Goal: Transaction & Acquisition: Purchase product/service

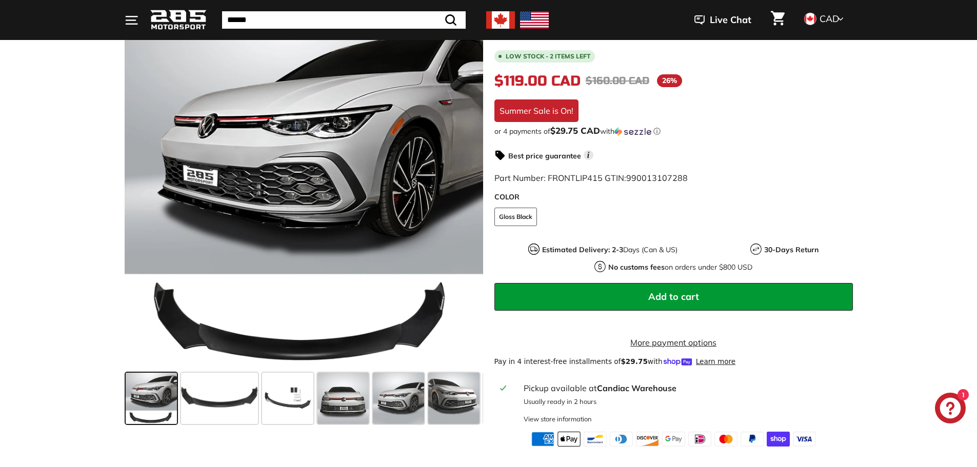
scroll to position [205, 0]
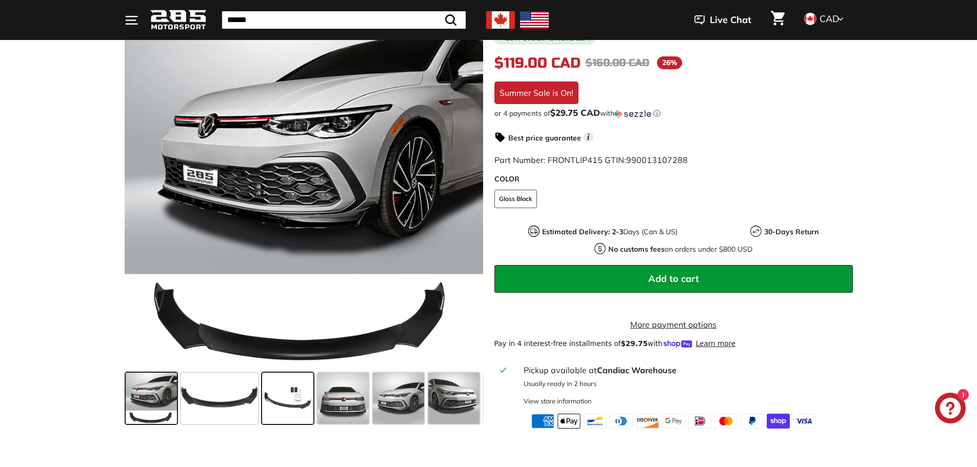
click at [297, 400] on span at bounding box center [287, 398] width 51 height 51
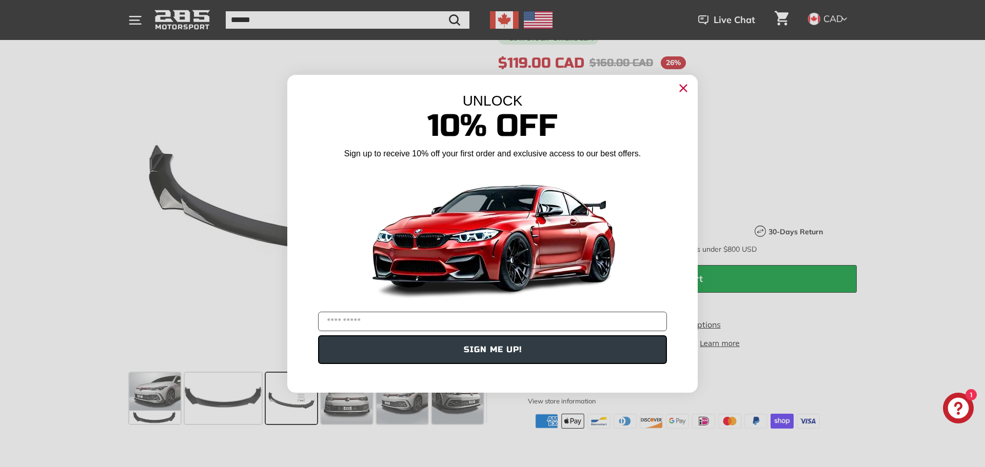
click at [685, 92] on circle "Close dialog" at bounding box center [683, 87] width 15 height 15
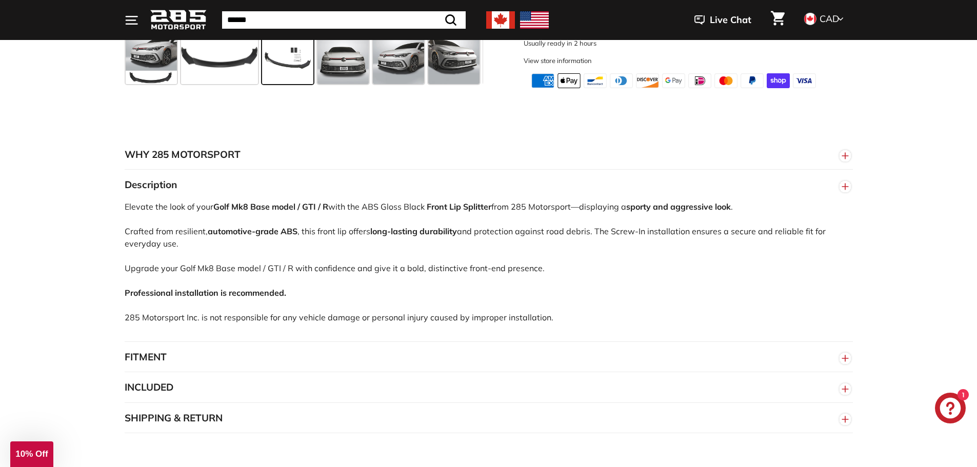
scroll to position [564, 0]
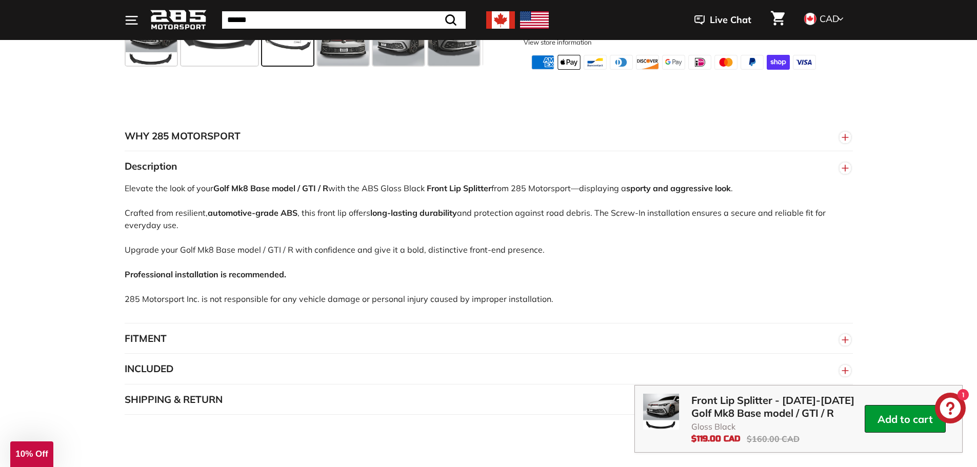
click at [151, 351] on button "FITMENT" at bounding box center [489, 339] width 729 height 31
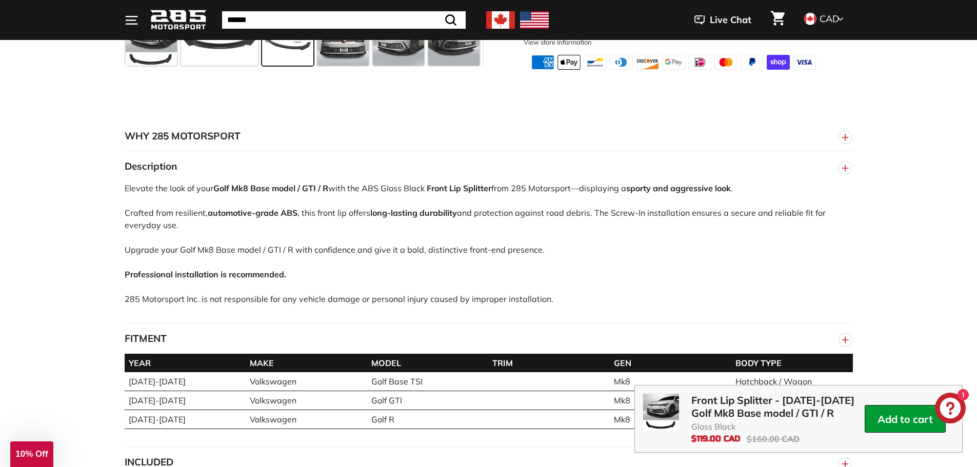
click at [961, 336] on div "WHY 285 MOTORSPORT «We bring more to the table than our competitors and we’re c…" at bounding box center [488, 314] width 977 height 449
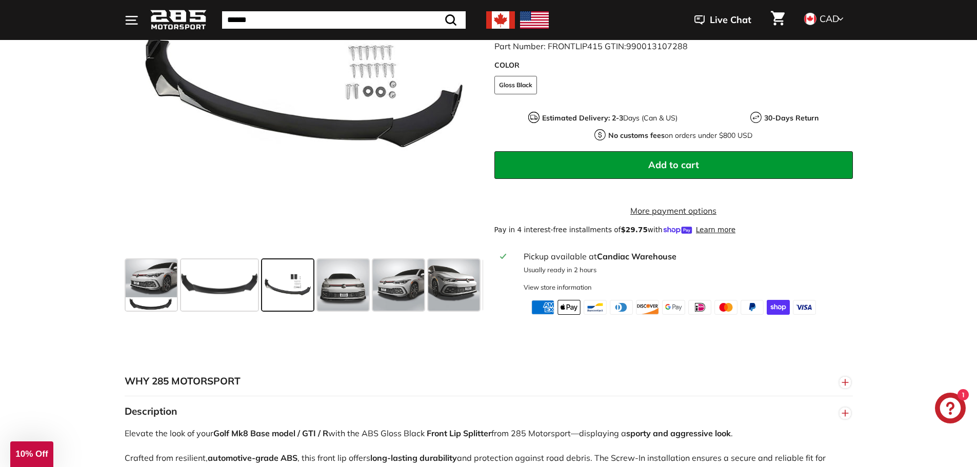
scroll to position [257, 0]
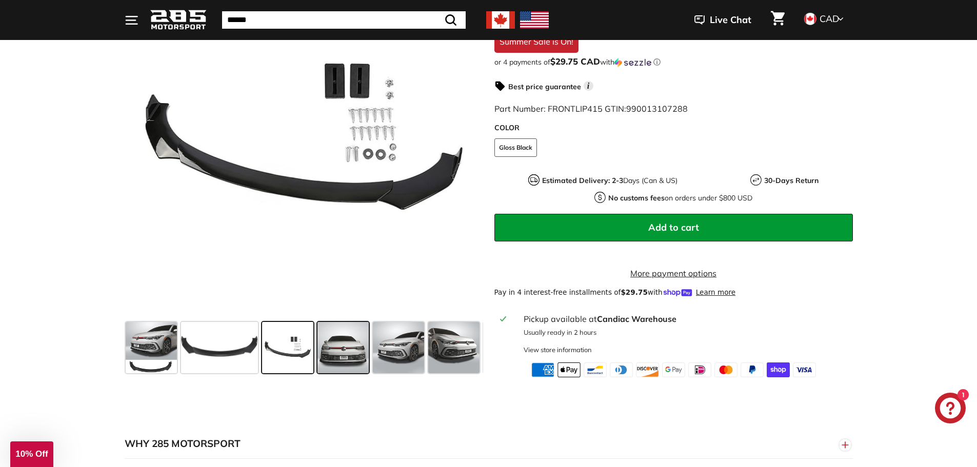
click at [359, 358] on span at bounding box center [343, 347] width 51 height 51
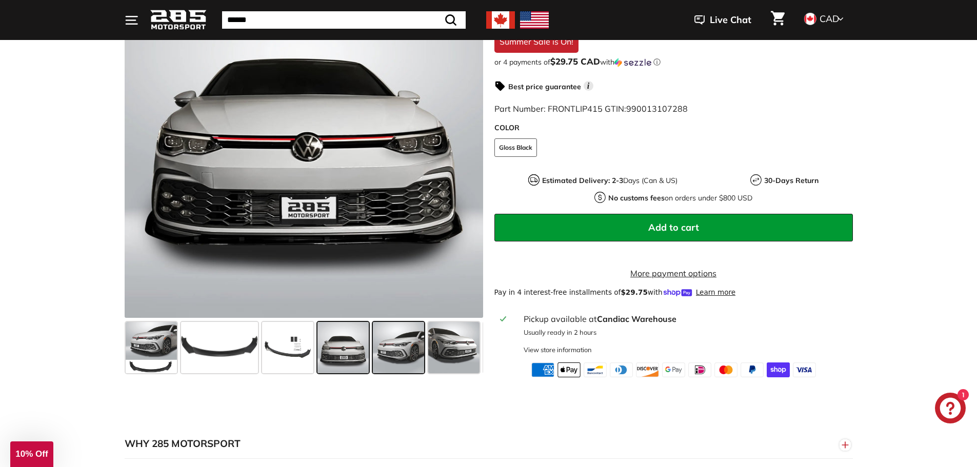
click at [402, 363] on span at bounding box center [398, 347] width 51 height 51
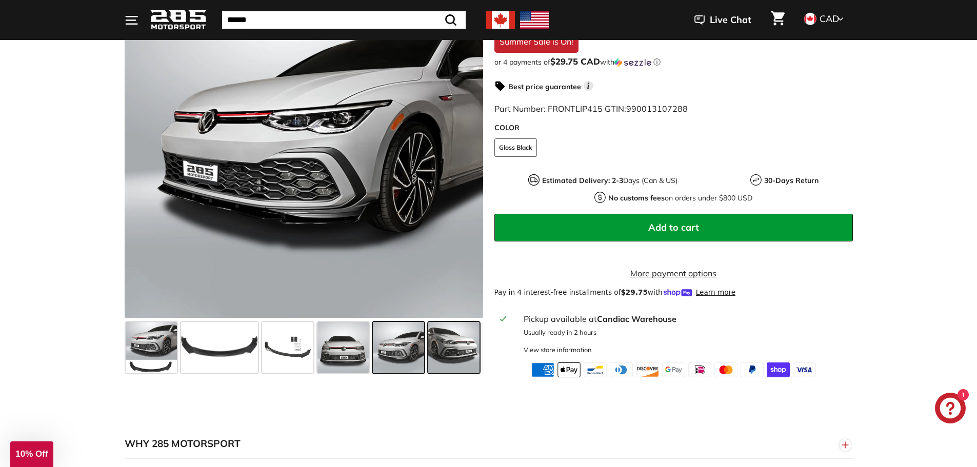
click at [444, 357] on span at bounding box center [453, 347] width 51 height 51
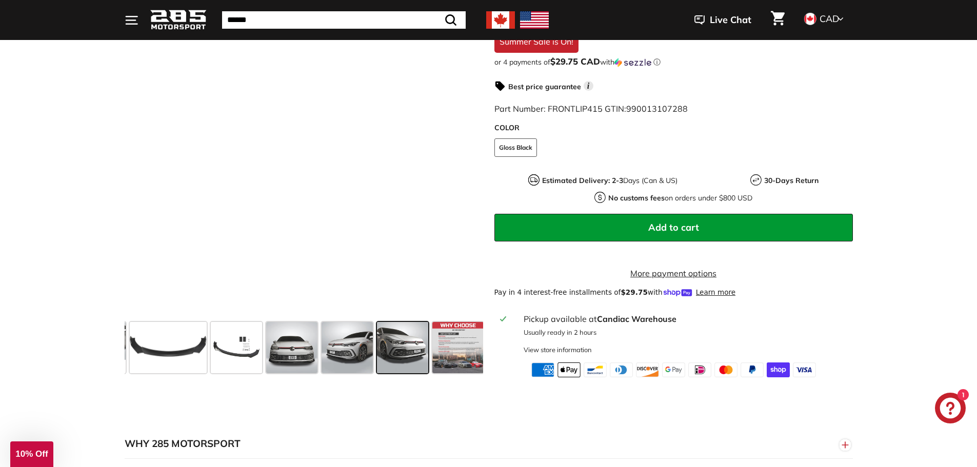
scroll to position [0, 54]
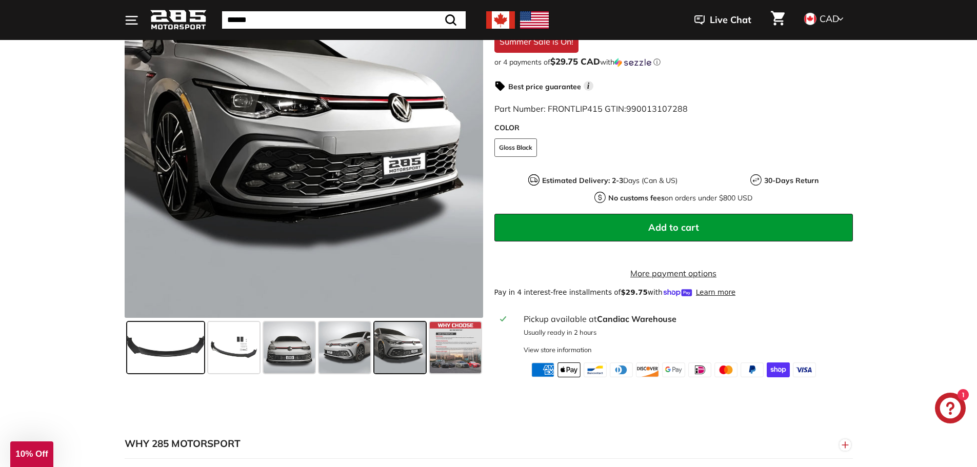
click at [168, 362] on span at bounding box center [165, 347] width 77 height 51
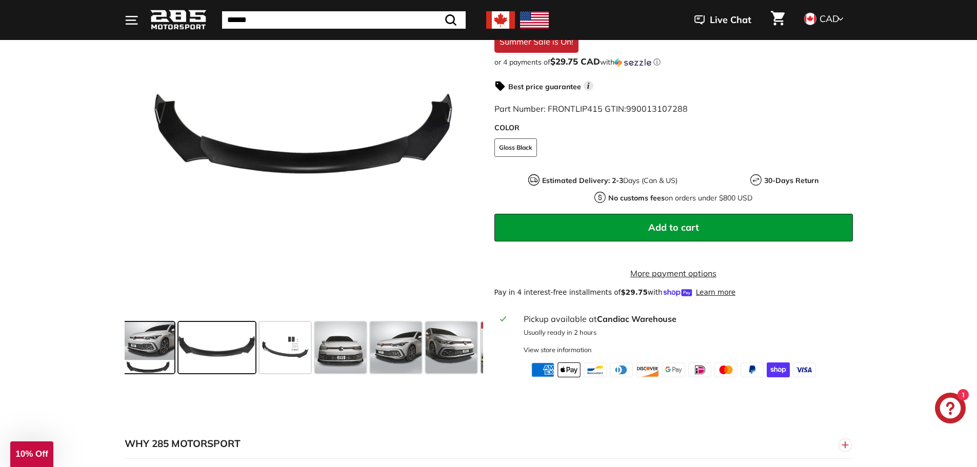
scroll to position [0, 0]
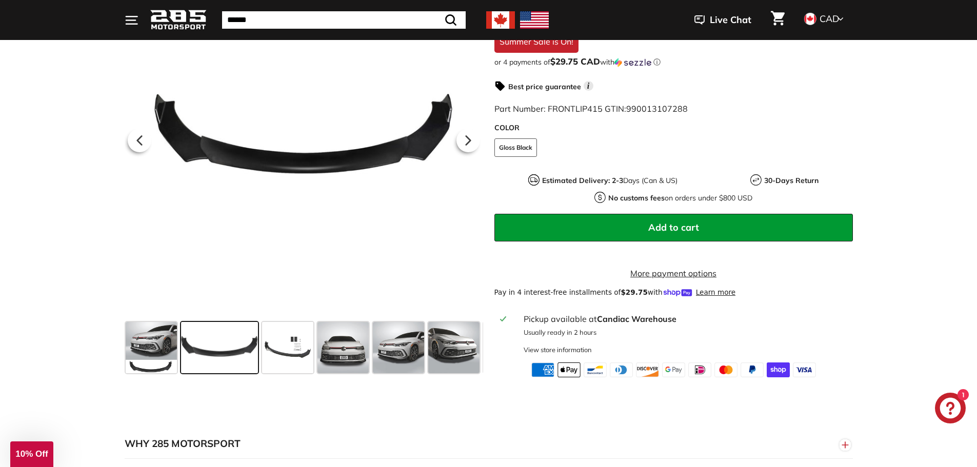
click at [140, 145] on icon at bounding box center [139, 140] width 4 height 9
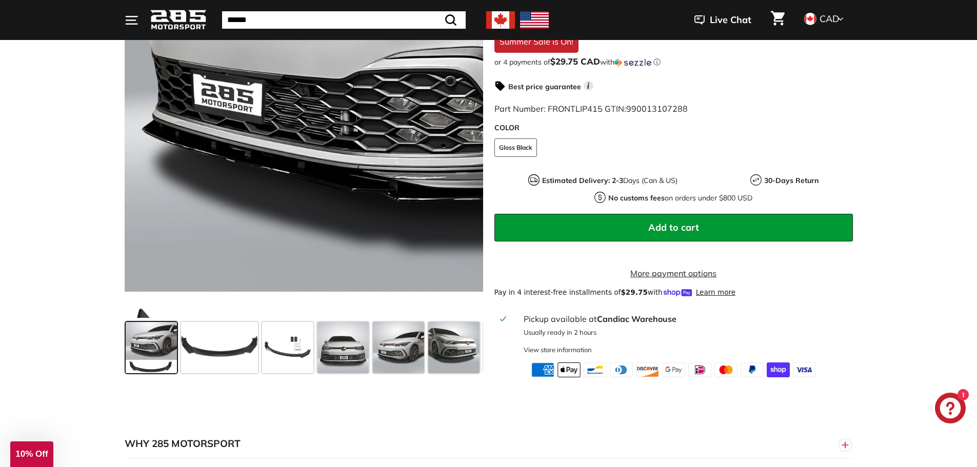
drag, startPoint x: 173, startPoint y: 165, endPoint x: 70, endPoint y: 172, distance: 102.9
click at [70, 172] on div ".cls-1{fill:none;stroke:#000;stroke-miterlimit:10;stroke-width:2px} .cls-1{fill…" at bounding box center [488, 146] width 977 height 464
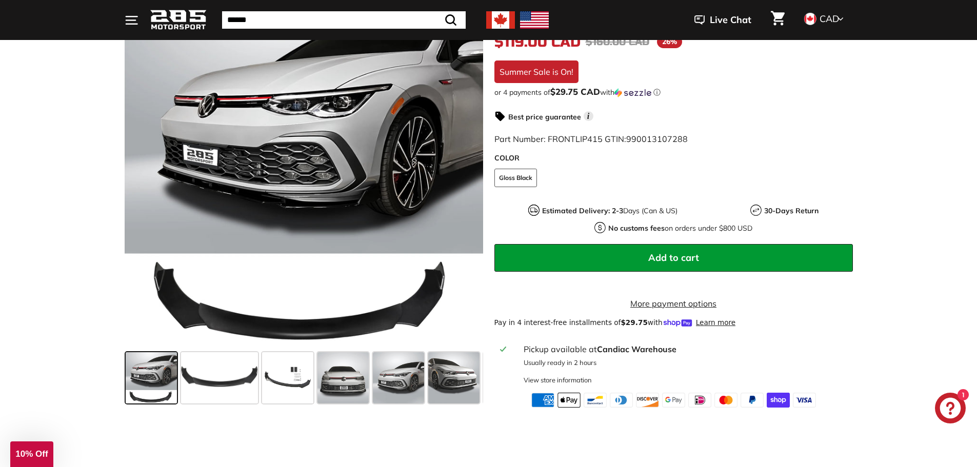
scroll to position [308, 0]
